Goal: Share content

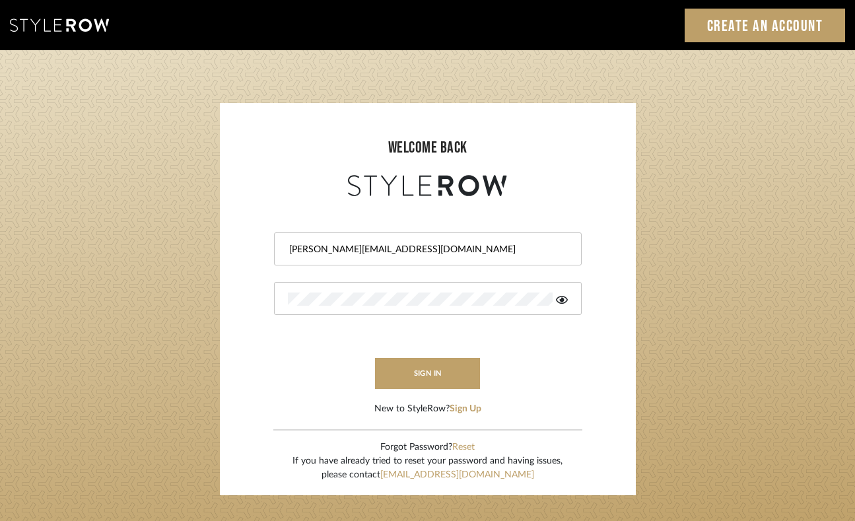
click at [409, 368] on button "sign in" at bounding box center [428, 373] width 106 height 31
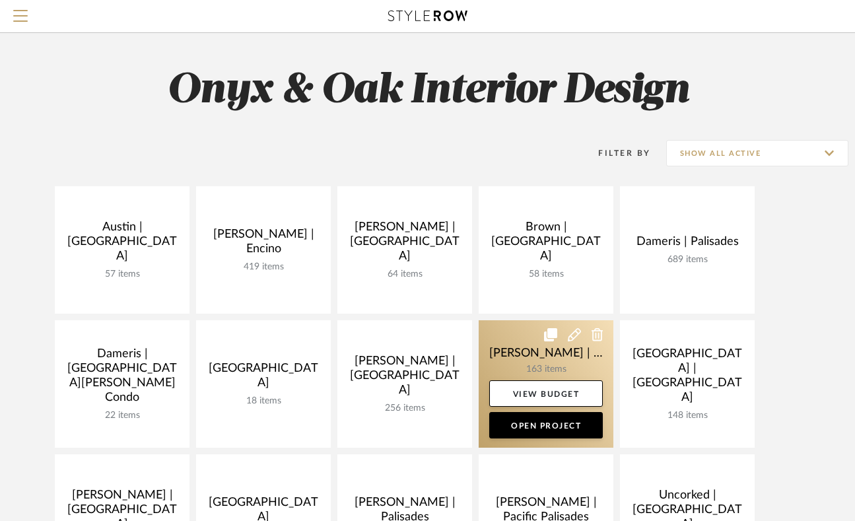
click at [517, 366] on link at bounding box center [545, 383] width 135 height 127
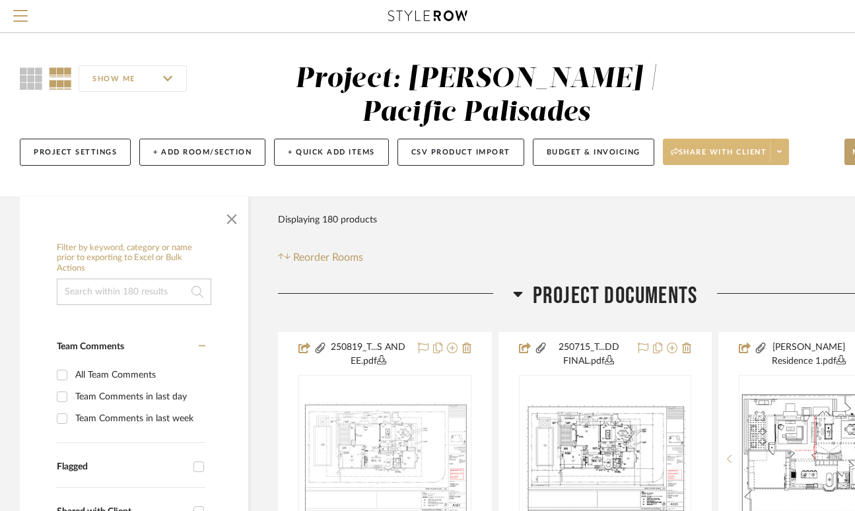
click at [730, 153] on span "Share with client" at bounding box center [719, 157] width 96 height 20
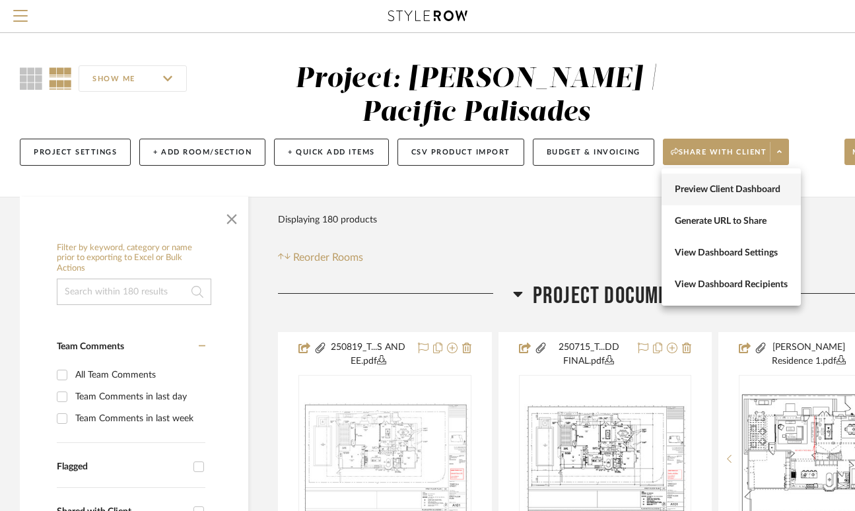
click at [719, 188] on span "Preview Client Dashboard" at bounding box center [730, 189] width 113 height 11
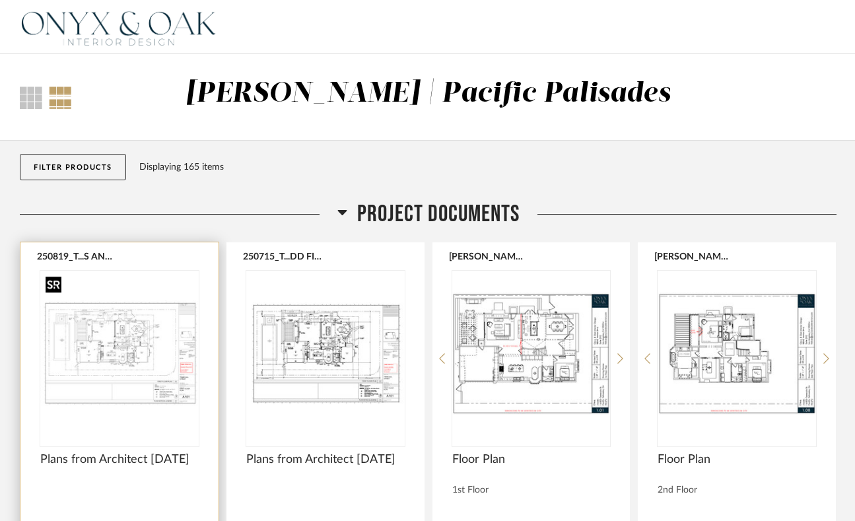
click at [92, 362] on div at bounding box center [119, 359] width 158 height 176
click at [126, 354] on img "0" at bounding box center [119, 353] width 158 height 165
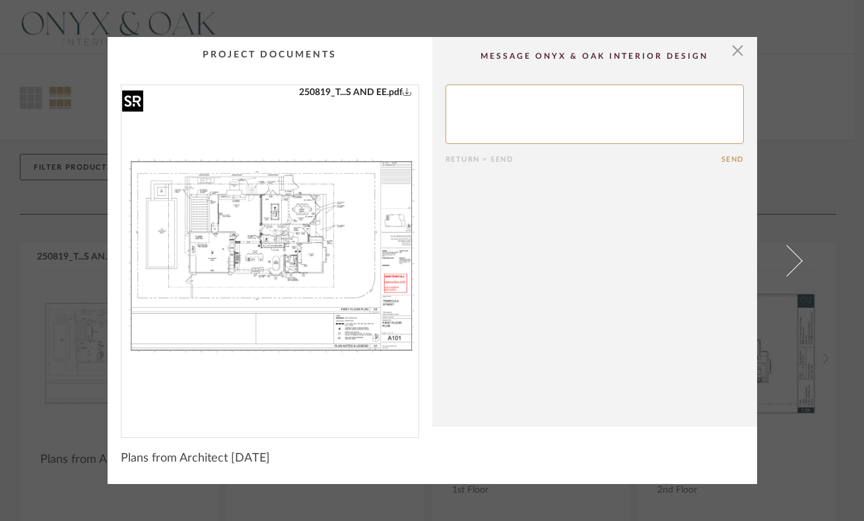
click at [257, 238] on img "0" at bounding box center [269, 255] width 297 height 341
